Goal: Navigation & Orientation: Find specific page/section

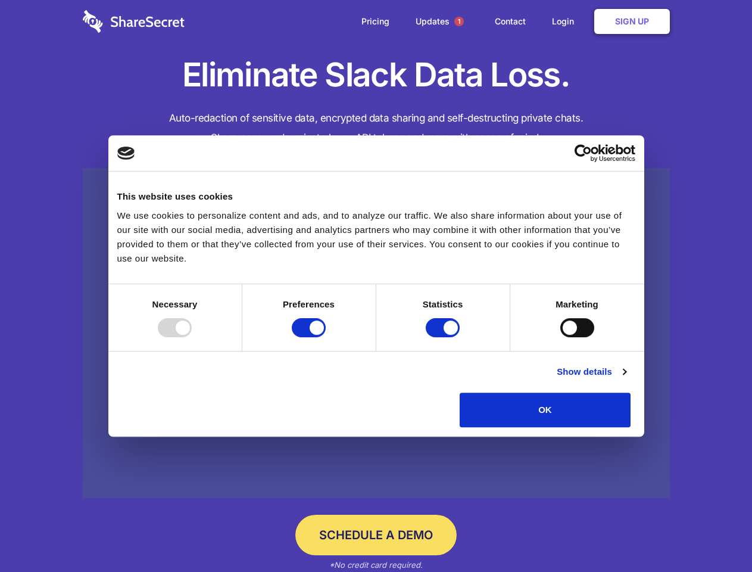
click at [192, 337] on div at bounding box center [175, 327] width 34 height 19
click at [326, 337] on input "Preferences" at bounding box center [309, 327] width 34 height 19
checkbox input "false"
click at [444, 337] on input "Statistics" at bounding box center [443, 327] width 34 height 19
checkbox input "false"
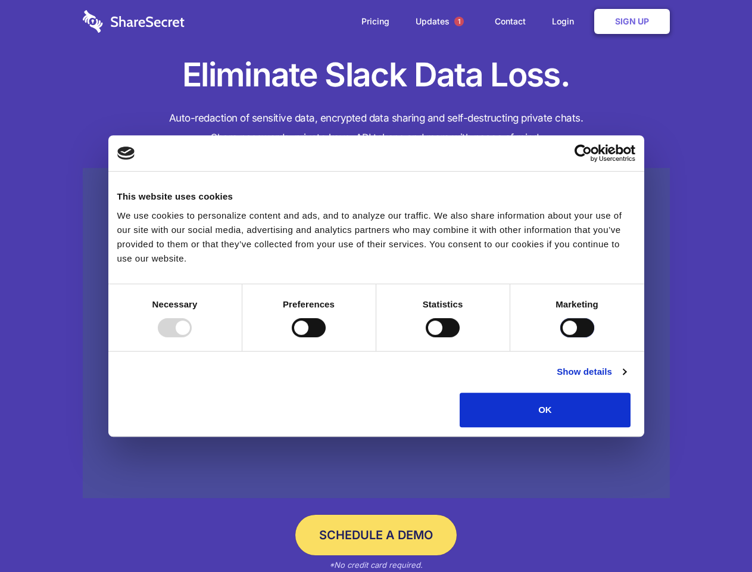
click at [560, 337] on input "Marketing" at bounding box center [577, 327] width 34 height 19
checkbox input "true"
click at [626, 379] on link "Show details" at bounding box center [591, 371] width 69 height 14
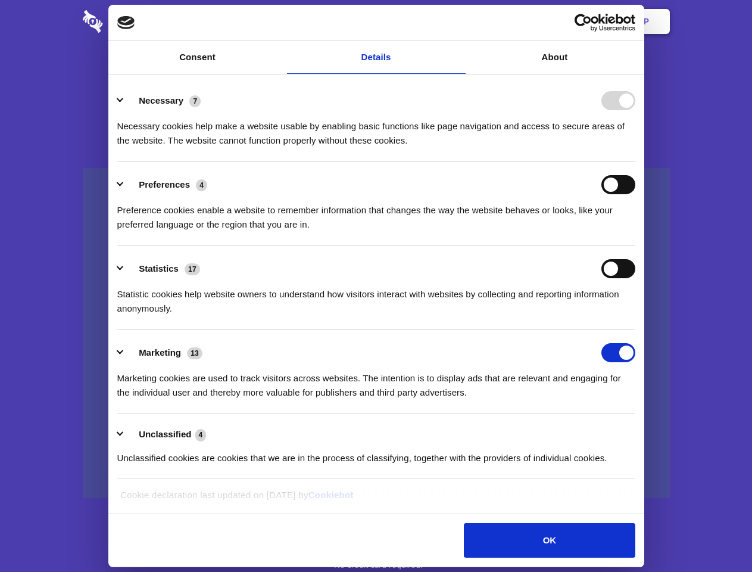
click at [635, 162] on li "Necessary 7 Necessary cookies help make a website usable by enabling basic func…" at bounding box center [376, 120] width 518 height 84
click at [459, 21] on span "1" at bounding box center [459, 22] width 10 height 10
